Goal: Find specific page/section: Find specific page/section

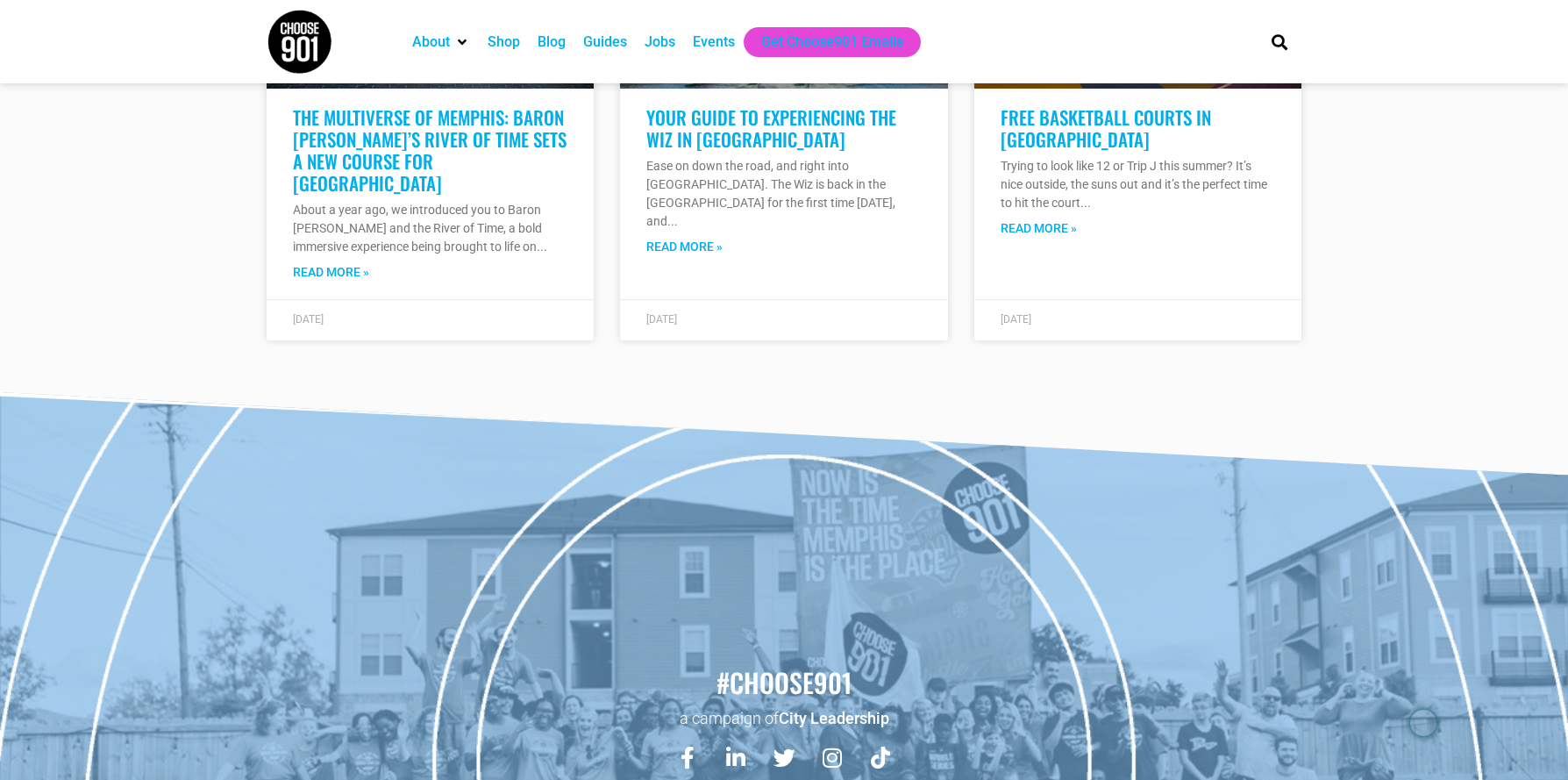
scroll to position [11033, 0]
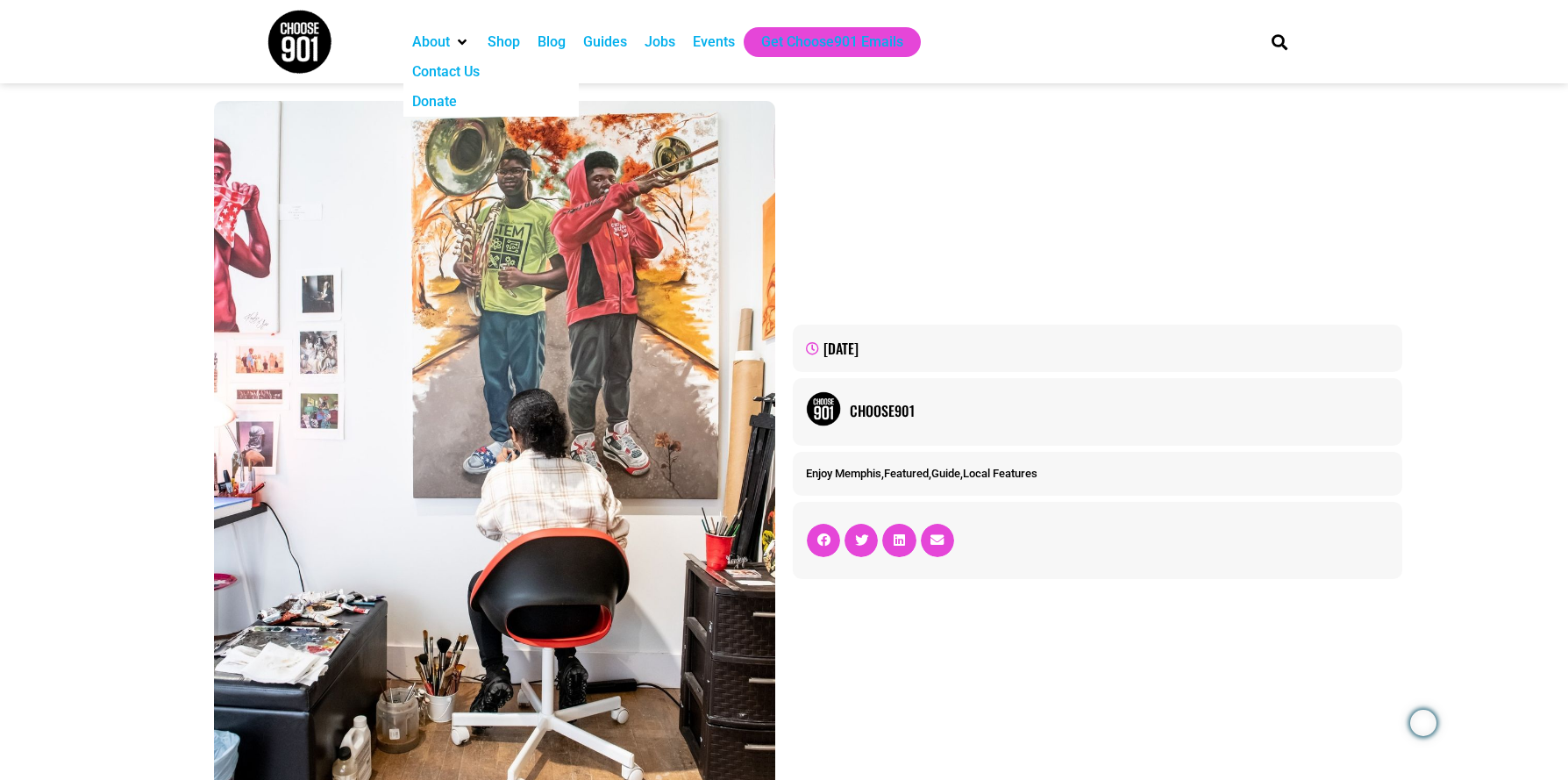
click at [461, 39] on icon "About" at bounding box center [462, 42] width 9 height 14
click at [724, 44] on div "Events" at bounding box center [713, 42] width 42 height 21
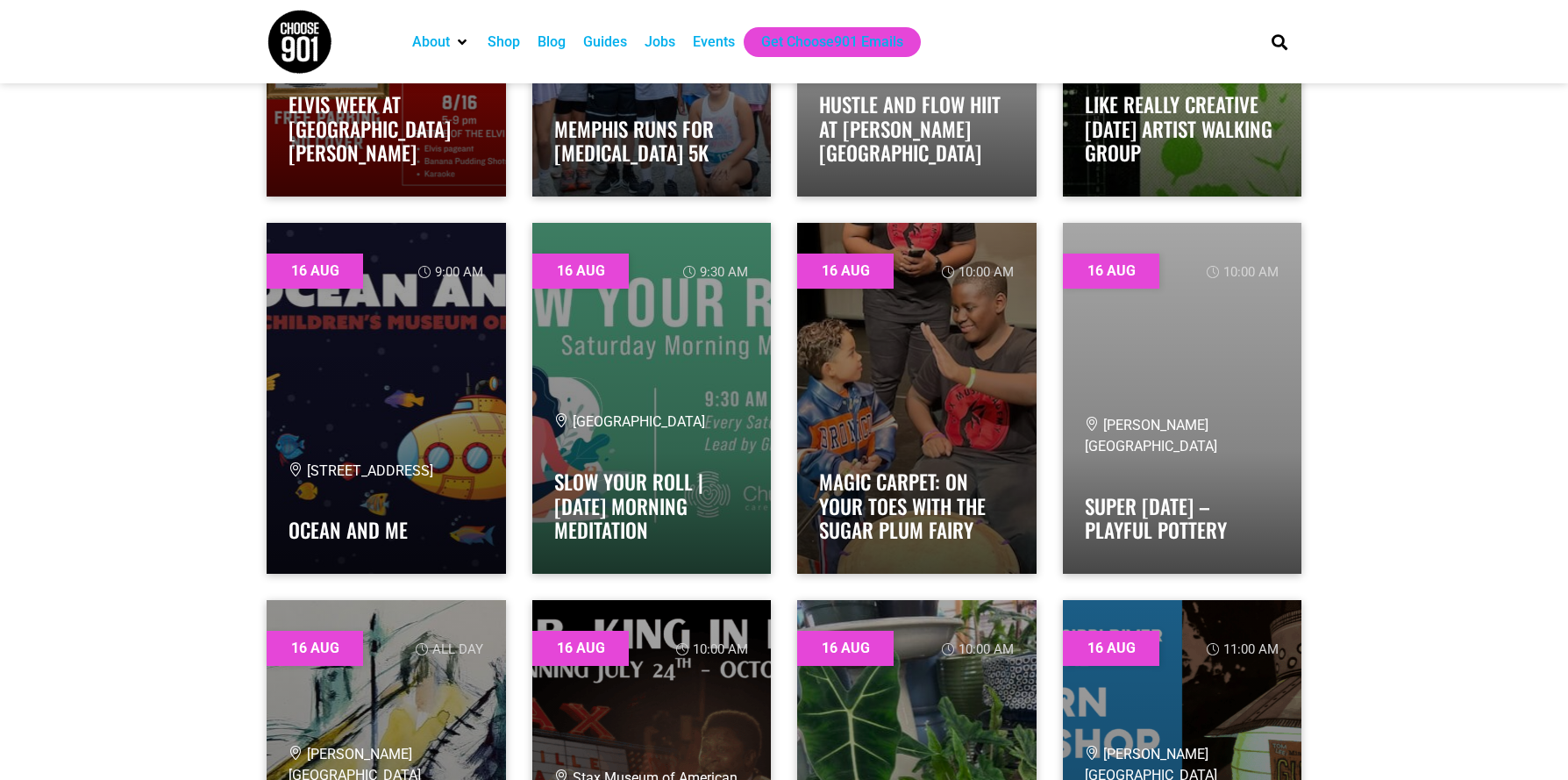
scroll to position [5359, 0]
